Goal: Information Seeking & Learning: Understand process/instructions

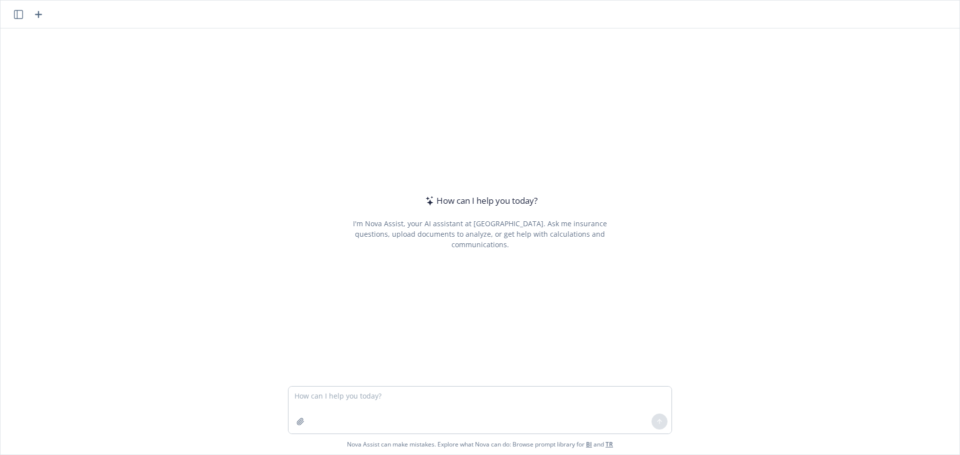
click at [433, 391] on textarea at bounding box center [479, 410] width 383 height 47
type textarea "If I have an HRA with an employer and I terminate, does my HRA term at my term …"
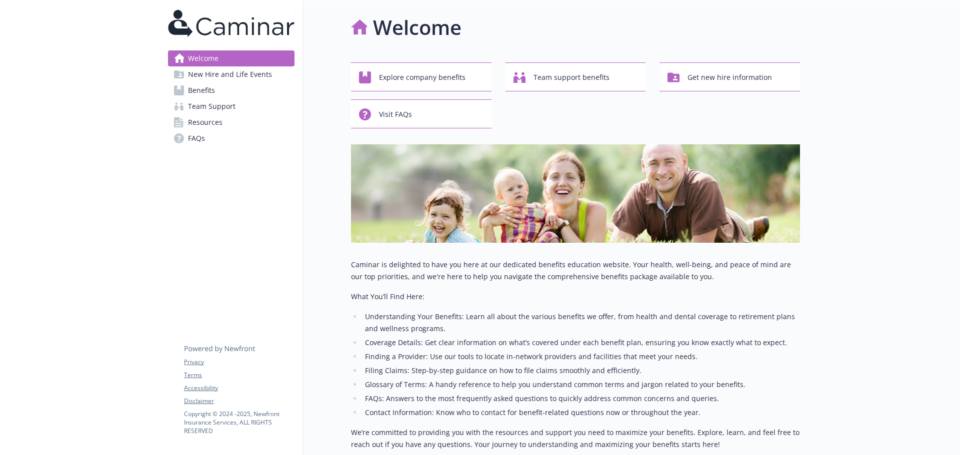
click at [237, 72] on span "New Hire and Life Events" at bounding box center [230, 74] width 84 height 16
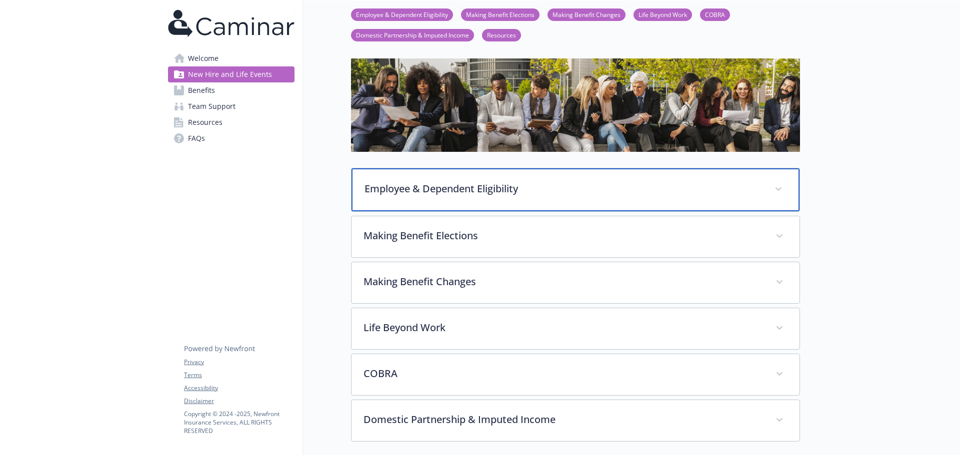
click at [433, 182] on p "Employee & Dependent Eligibility" at bounding box center [563, 188] width 398 height 15
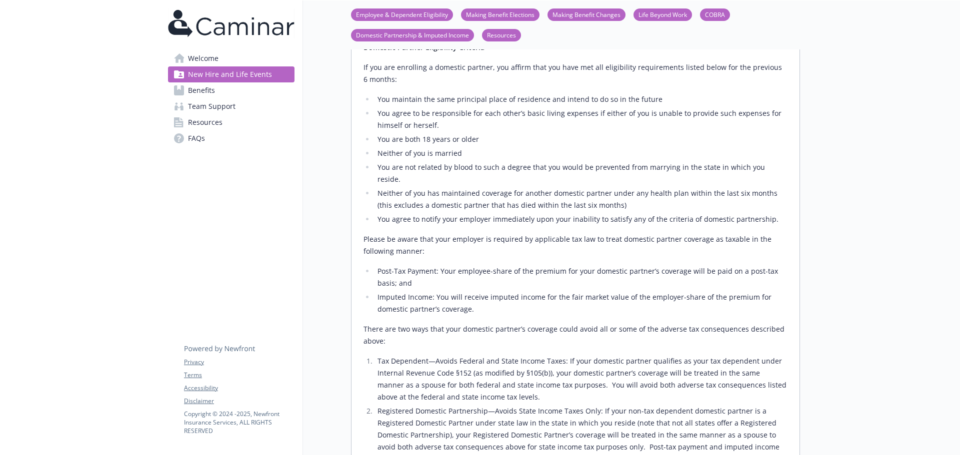
scroll to position [140, 0]
